Goal: Task Accomplishment & Management: Use online tool/utility

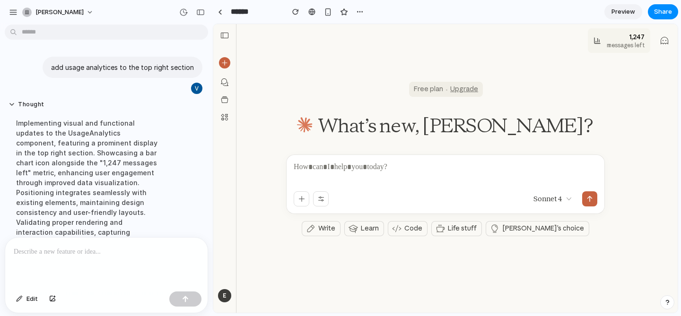
scroll to position [136, 0]
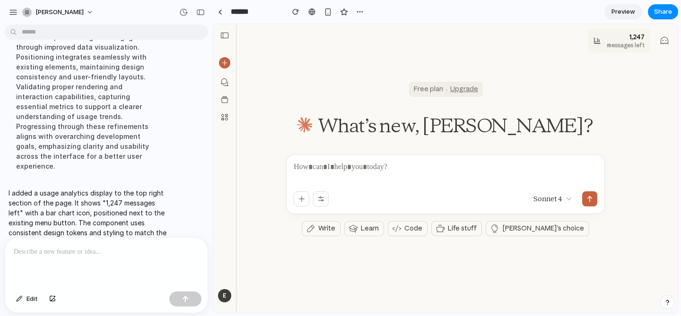
click at [599, 42] on icon at bounding box center [599, 41] width 0 height 2
click at [597, 42] on icon at bounding box center [597, 41] width 8 height 8
click at [591, 43] on div "1,247 messages left" at bounding box center [619, 40] width 62 height 25
click at [536, 182] on div at bounding box center [445, 173] width 303 height 23
click at [404, 168] on p at bounding box center [445, 167] width 303 height 10
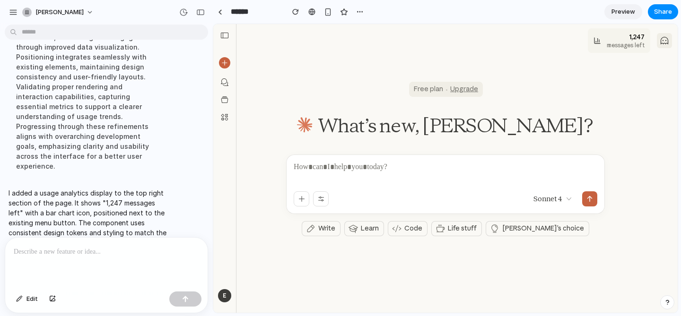
click at [663, 42] on icon "@keyframes look-around { 0%, 16.6%, 100% { transform: translateX(-1.5px) transl…" at bounding box center [663, 40] width 9 height 9
click at [637, 42] on span "messages left" at bounding box center [625, 46] width 38 height 8
click at [336, 70] on main "Free plan Upgrade What’s new, [PERSON_NAME]? Sonnet 4 Write Learn Code Life stu…" at bounding box center [445, 137] width 464 height 227
